Goal: Task Accomplishment & Management: Manage account settings

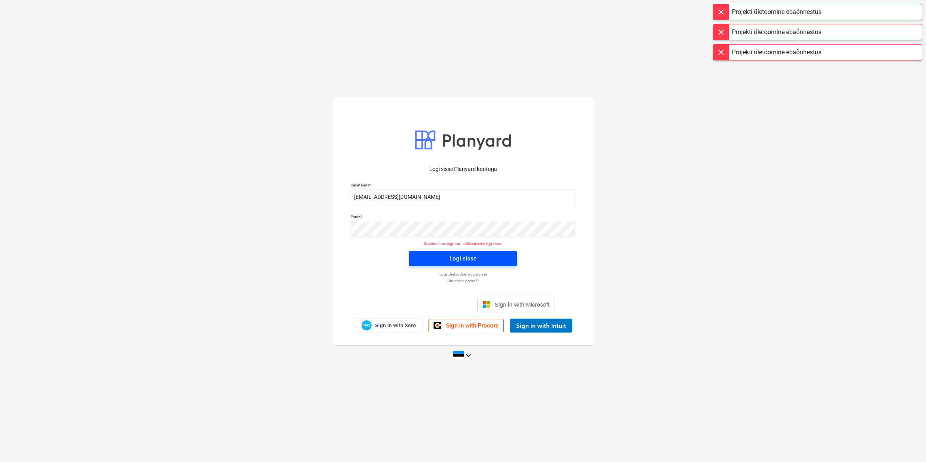
click at [419, 256] on span "Logi sisse" at bounding box center [462, 258] width 89 height 10
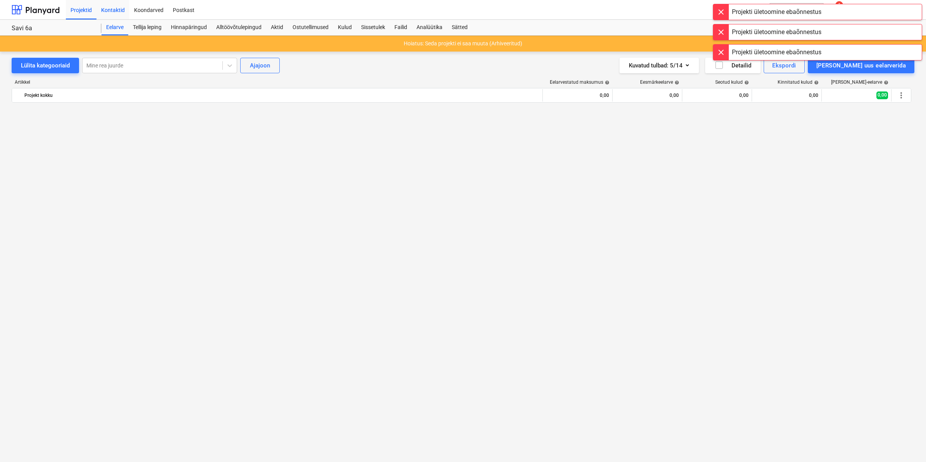
scroll to position [920, 0]
click at [119, 4] on div "Kontaktid" at bounding box center [112, 10] width 33 height 20
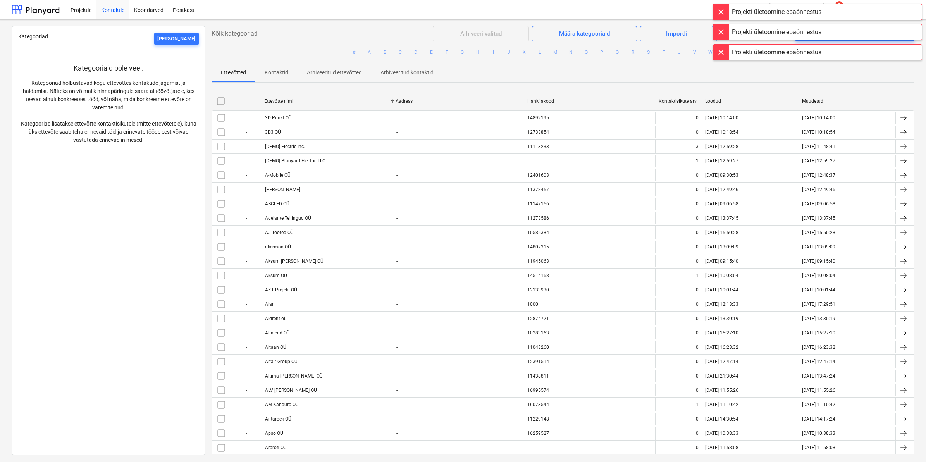
click at [724, 10] on div at bounding box center [720, 11] width 15 height 15
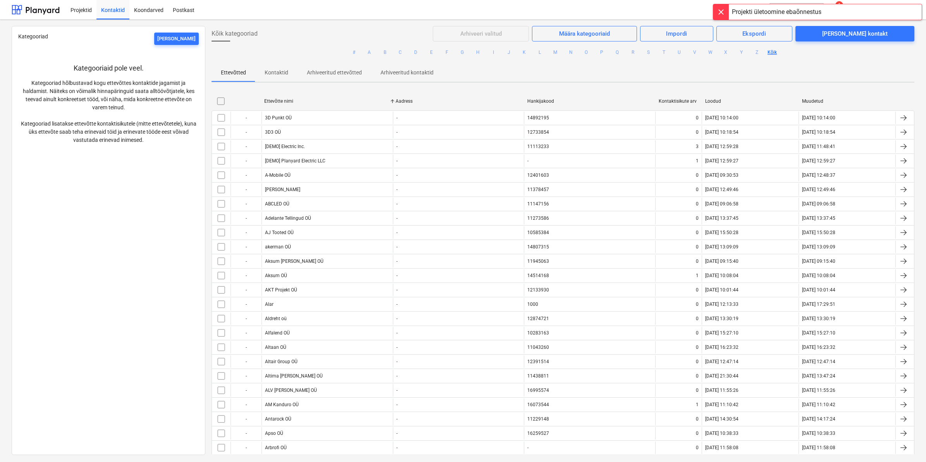
click at [719, 29] on div at bounding box center [720, 28] width 15 height 15
click at [784, 14] on button "search Otsi" at bounding box center [796, 9] width 54 height 13
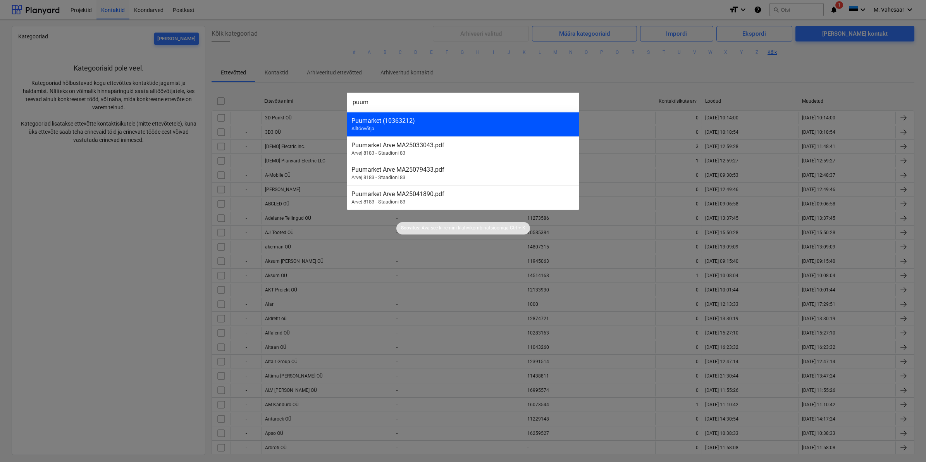
type input "puum"
click at [364, 122] on div "Puumarket (10363212)" at bounding box center [462, 120] width 223 height 7
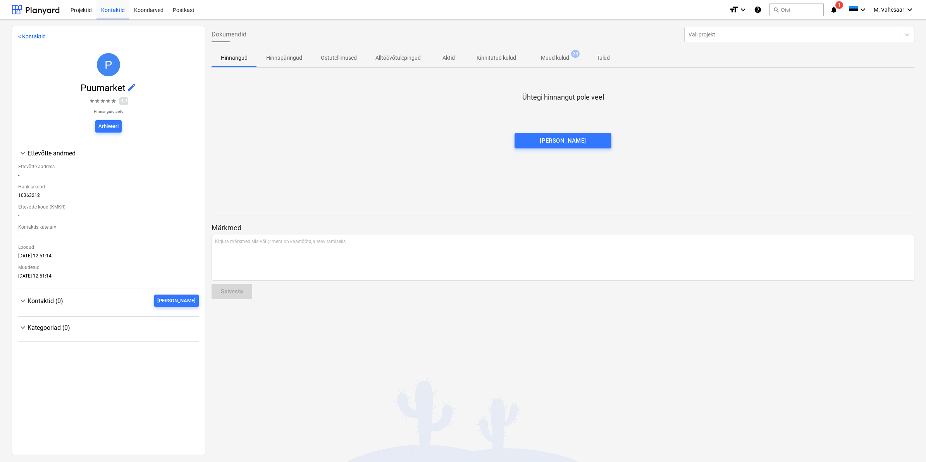
click at [545, 57] on p "Muud kulud" at bounding box center [555, 58] width 28 height 8
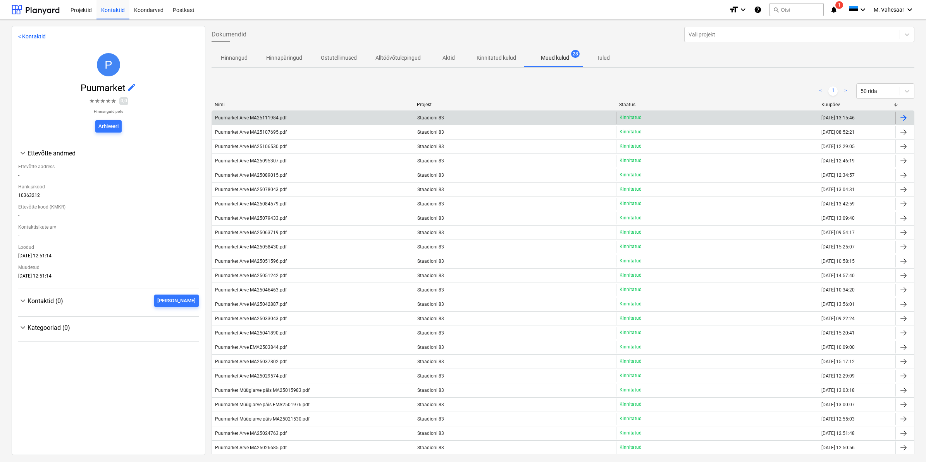
click at [265, 113] on div "Puumarket Arve MA25111984.pdf" at bounding box center [313, 118] width 202 height 12
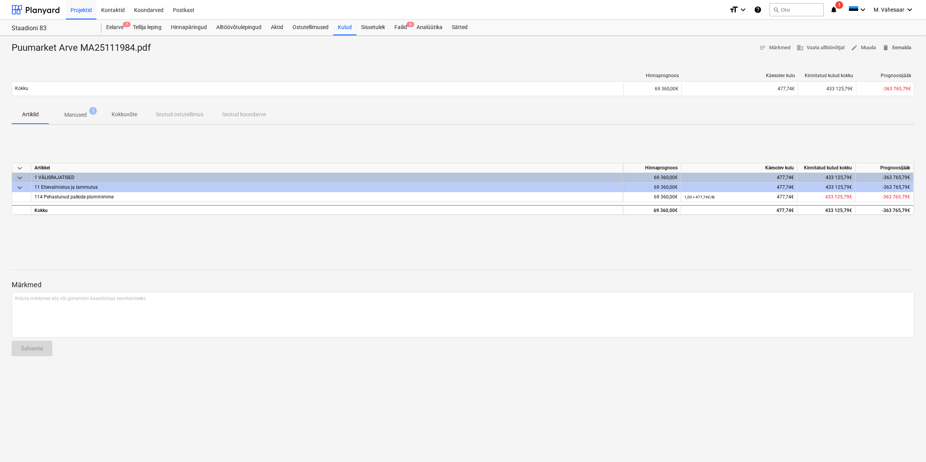
click at [893, 47] on span "delete Eemalda" at bounding box center [896, 47] width 29 height 9
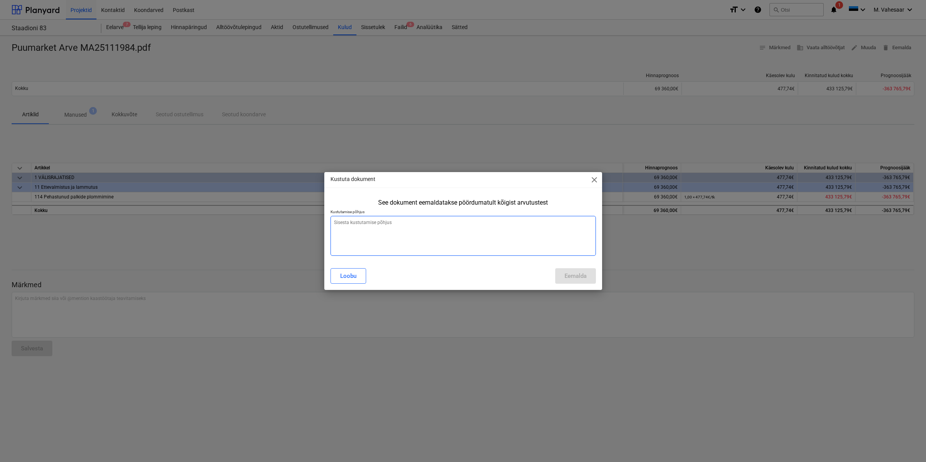
click at [354, 228] on textarea at bounding box center [462, 236] width 265 height 40
type textarea "Vale projekt"
click at [570, 277] on div "Eemalda" at bounding box center [575, 276] width 22 height 10
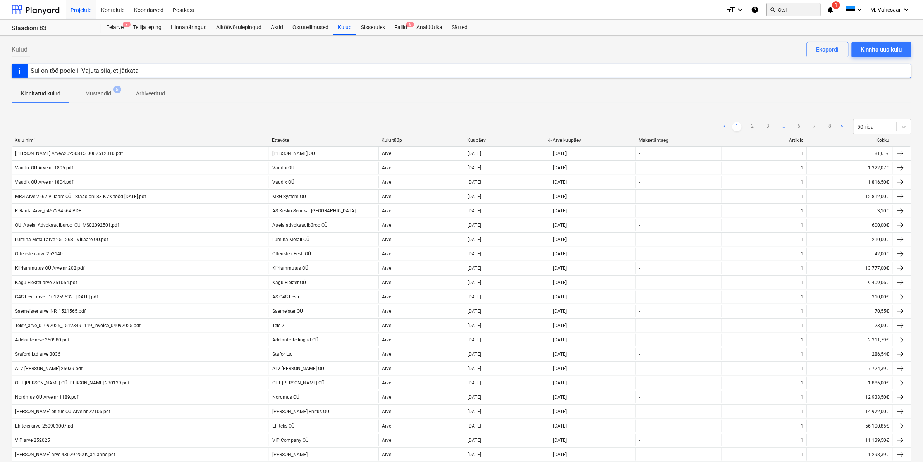
click at [781, 9] on button "search Otsi" at bounding box center [794, 9] width 54 height 13
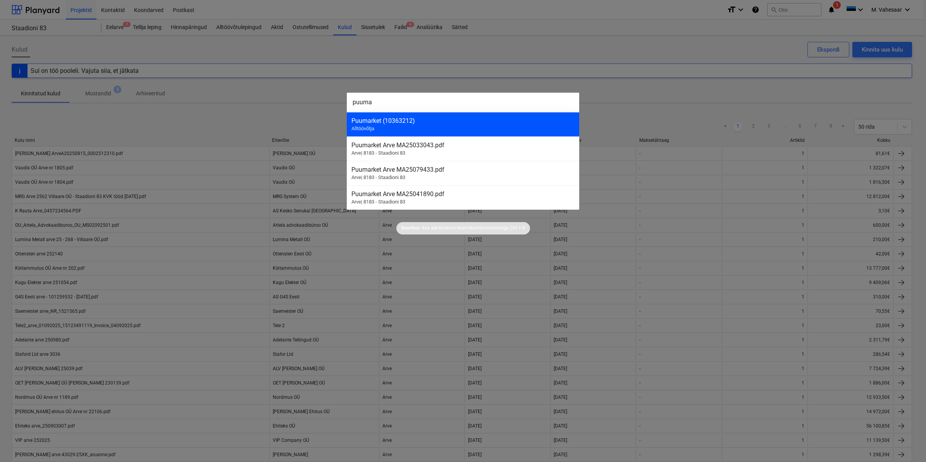
type input "puuma"
click at [368, 120] on div "Puumarket (10363212)" at bounding box center [462, 120] width 223 height 7
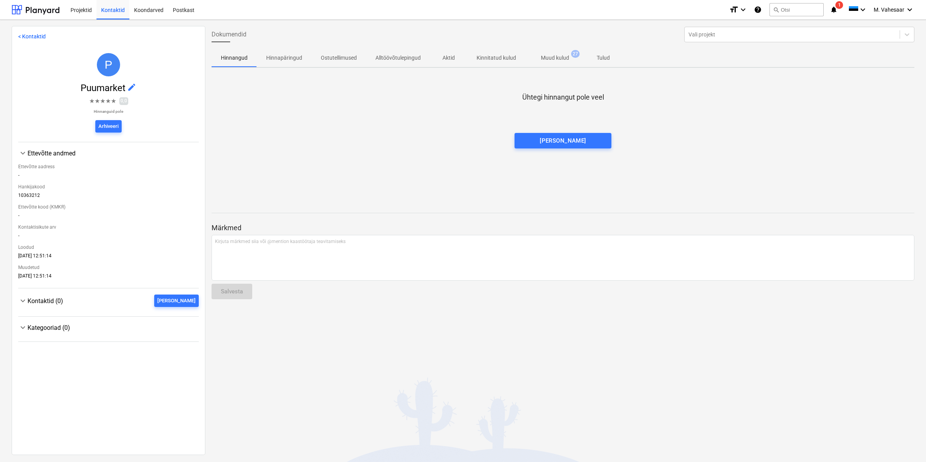
click at [541, 57] on p "Muud kulud" at bounding box center [555, 58] width 28 height 8
